Goal: Check status: Check status

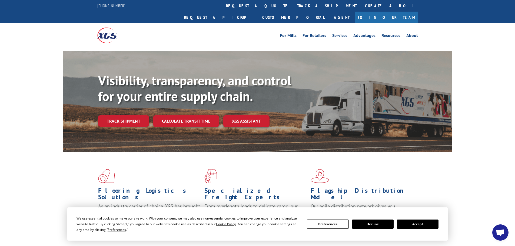
click at [419, 224] on button "Accept" at bounding box center [418, 224] width 42 height 9
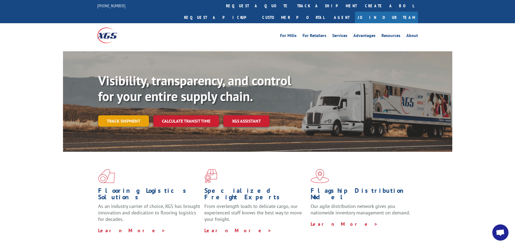
click at [126, 116] on link "Track shipment" at bounding box center [123, 121] width 51 height 11
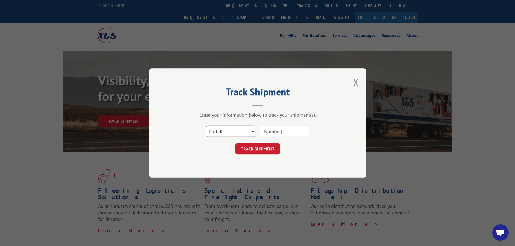
click at [253, 131] on select "Select category... Probill BOL PO" at bounding box center [231, 131] width 50 height 11
select select "po"
click at [206, 126] on select "Select category... Probill BOL PO" at bounding box center [231, 131] width 50 height 11
click at [267, 130] on input at bounding box center [285, 131] width 50 height 11
type input "28530604"
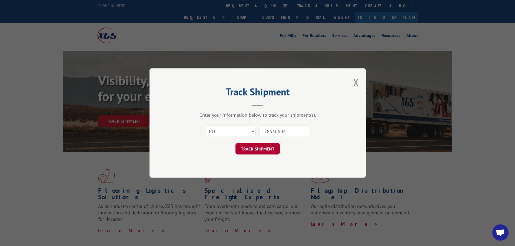
click at [254, 148] on button "TRACK SHIPMENT" at bounding box center [258, 148] width 44 height 11
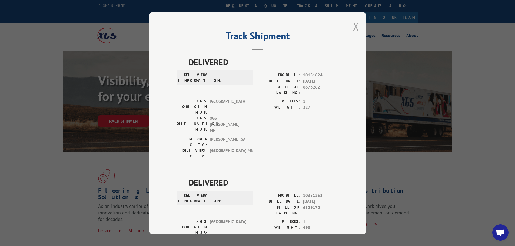
click at [353, 28] on button "Close modal" at bounding box center [356, 26] width 6 height 14
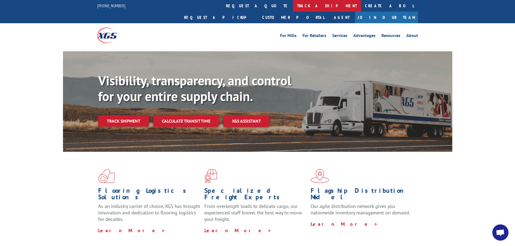
click at [293, 5] on link "track a shipment" at bounding box center [327, 6] width 68 height 12
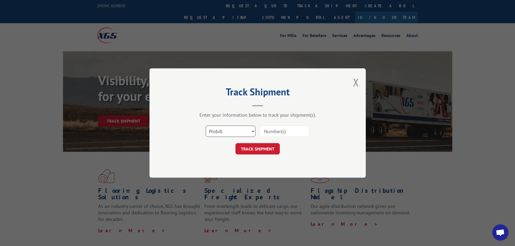
click at [253, 132] on select "Select category... Probill BOL PO" at bounding box center [231, 131] width 50 height 11
select select "po"
click at [206, 126] on select "Select category... Probill BOL PO" at bounding box center [231, 131] width 50 height 11
click at [269, 133] on input at bounding box center [285, 131] width 50 height 11
type input "28530604"
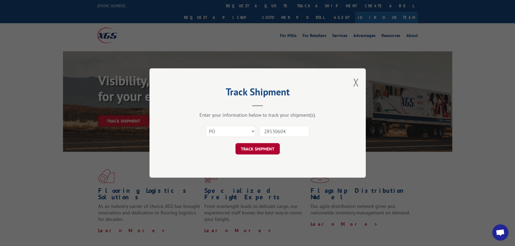
click at [259, 149] on button "TRACK SHIPMENT" at bounding box center [258, 148] width 44 height 11
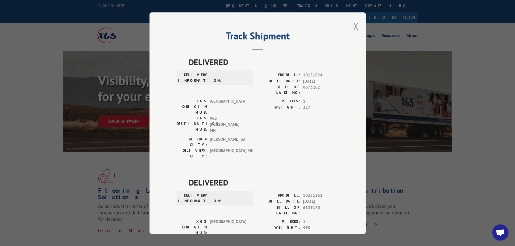
click at [353, 26] on button "Close modal" at bounding box center [356, 26] width 6 height 14
